Goal: Information Seeking & Learning: Find specific fact

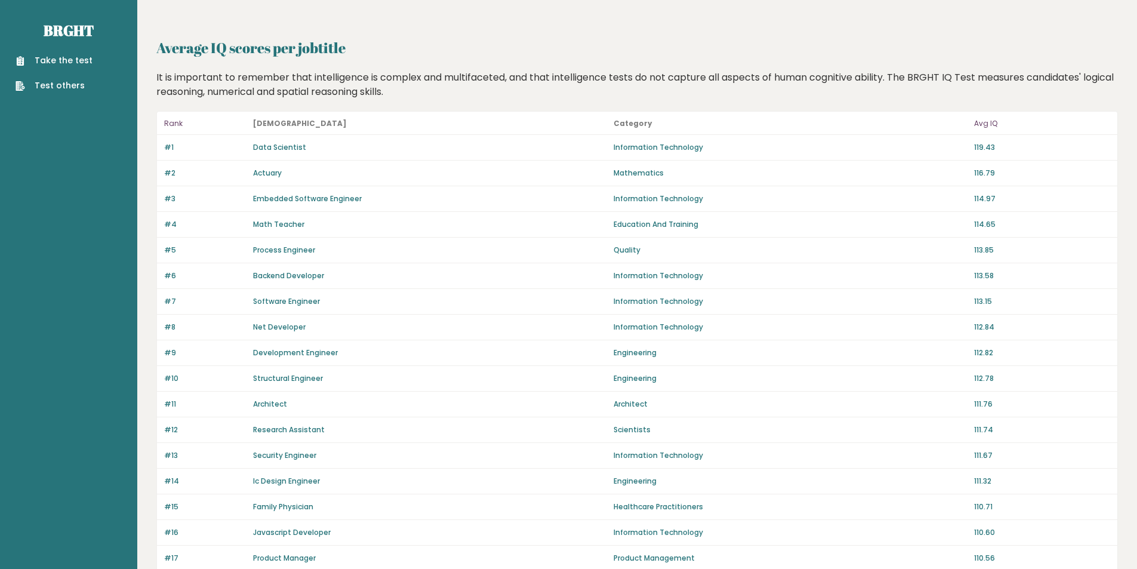
click at [990, 149] on p "119.43" at bounding box center [1042, 147] width 136 height 11
click at [984, 174] on p "116.79" at bounding box center [1042, 173] width 136 height 11
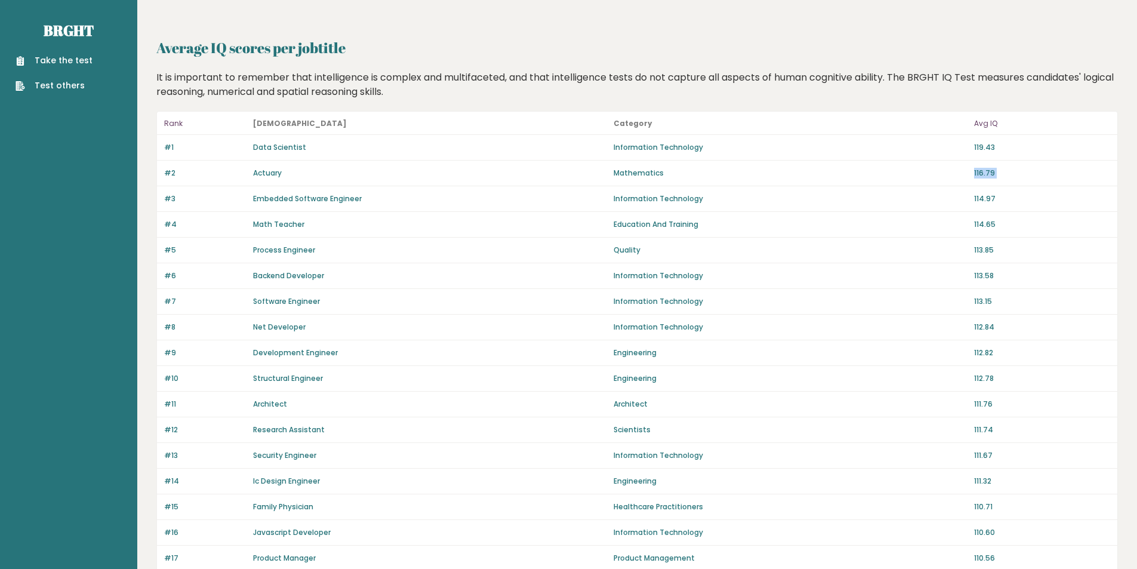
click at [984, 174] on p "116.79" at bounding box center [1042, 173] width 136 height 11
click at [989, 145] on p "119.43" at bounding box center [1042, 147] width 136 height 11
click at [988, 278] on p "113.58" at bounding box center [1042, 275] width 136 height 11
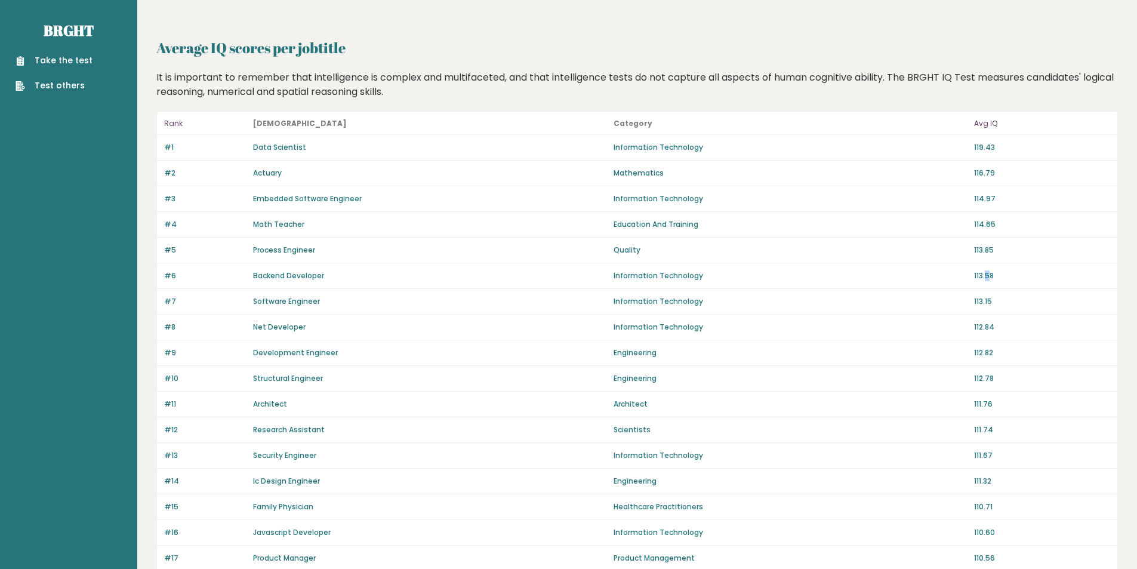
click at [988, 278] on p "113.58" at bounding box center [1042, 275] width 136 height 11
click at [977, 277] on p "113.58" at bounding box center [1042, 275] width 136 height 11
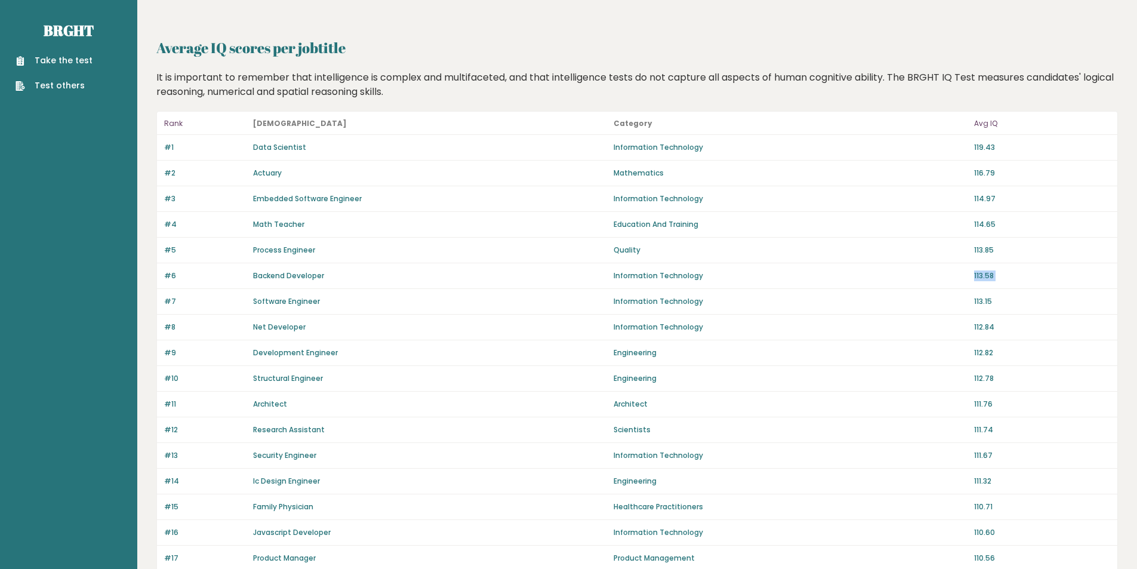
click at [994, 275] on p "113.58" at bounding box center [1042, 275] width 136 height 11
click at [985, 275] on p "113.58" at bounding box center [1042, 275] width 136 height 11
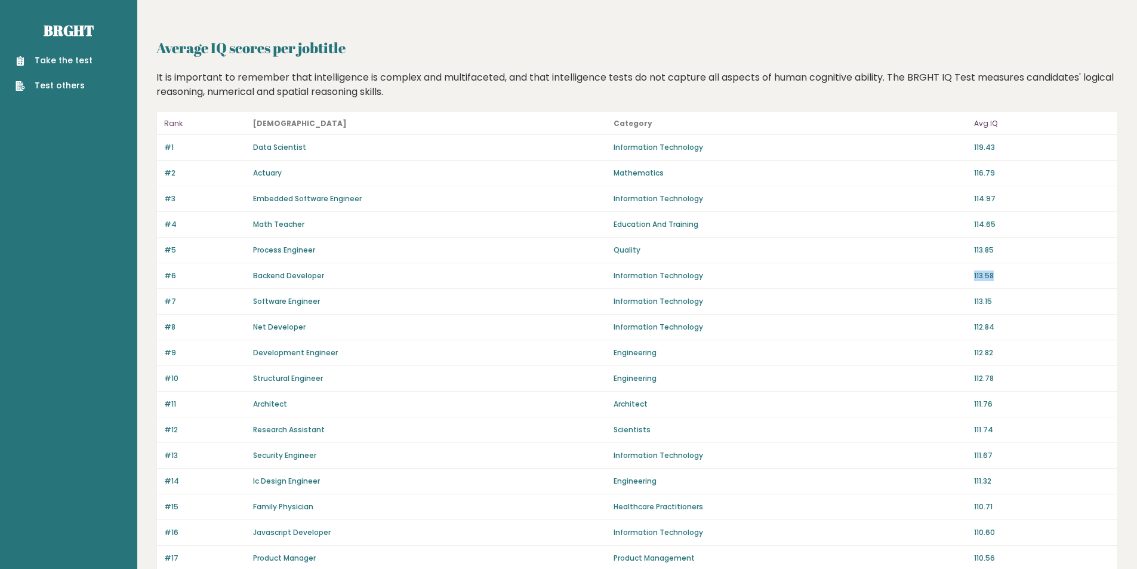
click at [985, 275] on p "113.58" at bounding box center [1042, 275] width 136 height 11
click at [1021, 279] on p "113.58" at bounding box center [1042, 275] width 136 height 11
click at [1021, 272] on p "113.58" at bounding box center [1042, 275] width 136 height 11
drag, startPoint x: 1028, startPoint y: 276, endPoint x: 971, endPoint y: 279, distance: 56.8
click at [971, 279] on div "#6 Backend Developer Information Technology 113.58" at bounding box center [637, 276] width 961 height 26
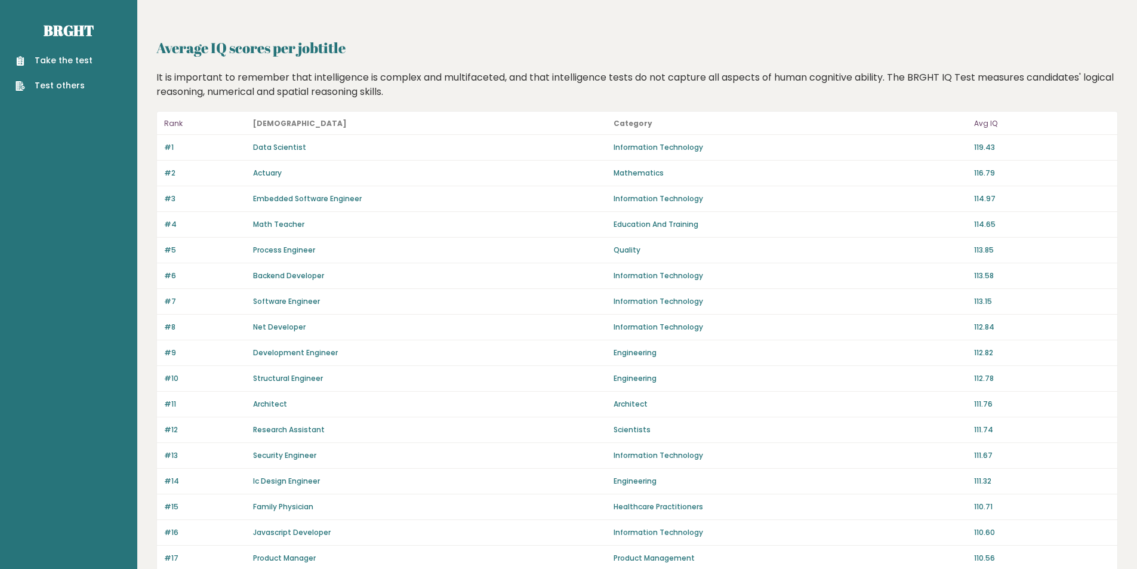
click at [994, 325] on p "112.84" at bounding box center [1042, 327] width 136 height 11
